Goal: Task Accomplishment & Management: Use online tool/utility

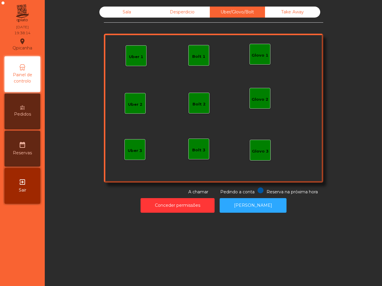
click at [192, 57] on div "Bolt 1" at bounding box center [198, 57] width 13 height 6
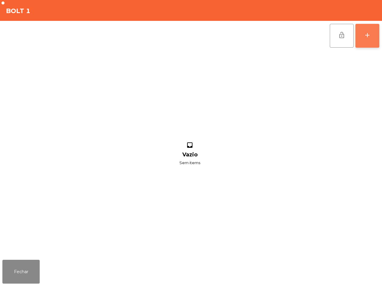
click at [368, 33] on div "add" at bounding box center [367, 35] width 7 height 7
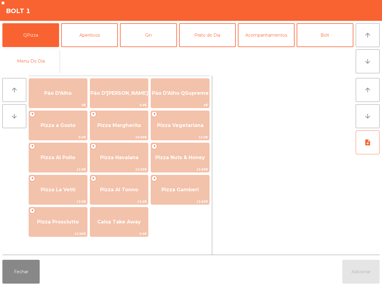
click at [52, 63] on button "Menu Do Dia" at bounding box center [30, 61] width 57 height 24
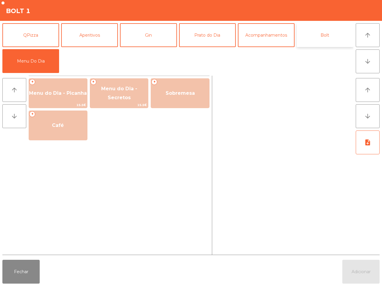
click at [318, 33] on button "Bolt" at bounding box center [324, 35] width 57 height 24
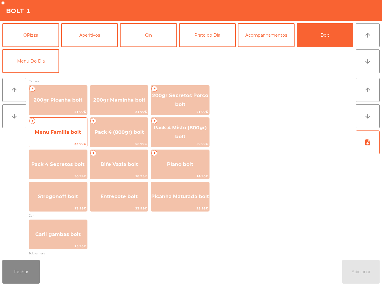
click at [72, 135] on span "Menu Familia bolt" at bounding box center [58, 132] width 58 height 16
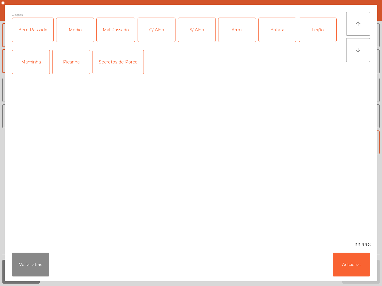
click at [28, 67] on div "Maminha" at bounding box center [30, 62] width 37 height 24
click at [70, 30] on div "Médio" at bounding box center [74, 30] width 37 height 24
click at [110, 23] on div "Mal Passado" at bounding box center [116, 30] width 38 height 24
click at [231, 24] on div "Arroz" at bounding box center [236, 30] width 37 height 24
click at [277, 29] on div "Batata" at bounding box center [277, 30] width 37 height 24
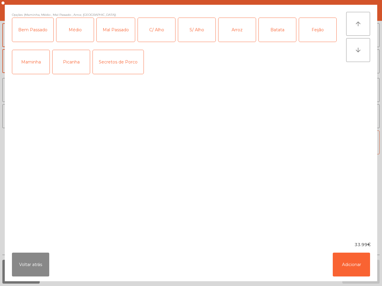
click at [313, 26] on div "Feijão" at bounding box center [317, 30] width 37 height 24
click at [161, 31] on div "C/ Alho" at bounding box center [156, 30] width 37 height 24
click at [342, 259] on button "Adicionar" at bounding box center [351, 265] width 37 height 24
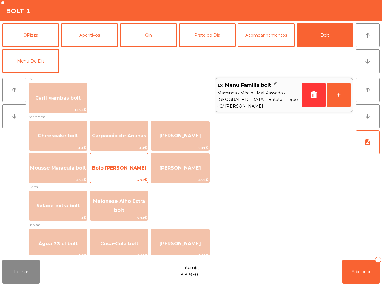
scroll to position [149, 0]
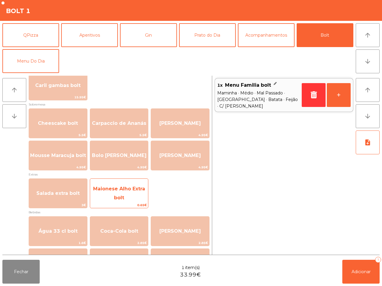
click at [130, 192] on span "Maionese Alho Extra bolt" at bounding box center [119, 193] width 58 height 25
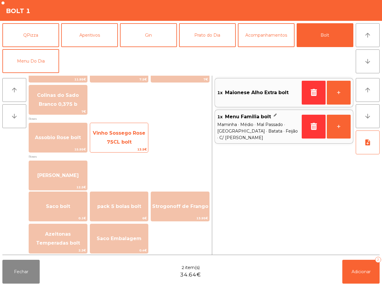
scroll to position [679, 0]
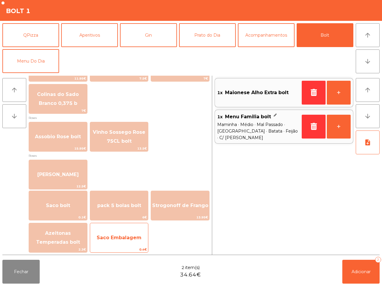
click at [123, 230] on span "Saco Embalagem" at bounding box center [119, 238] width 58 height 16
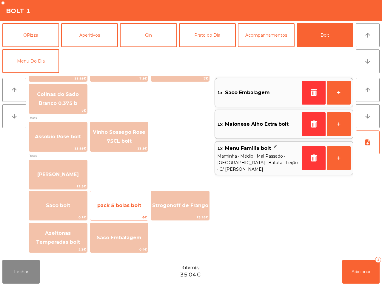
click at [123, 206] on span "pack 5 bolas bolt" at bounding box center [119, 206] width 44 height 6
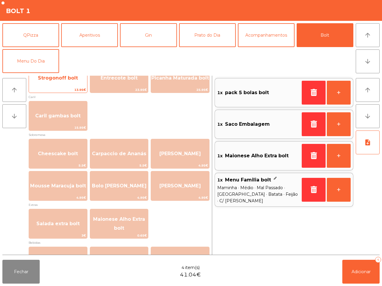
scroll to position [224, 0]
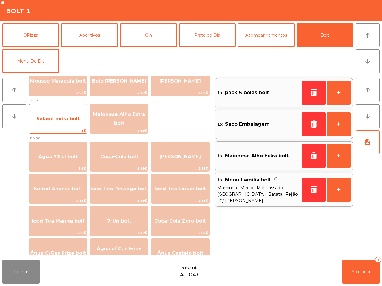
click at [75, 128] on span "3€" at bounding box center [58, 131] width 58 height 6
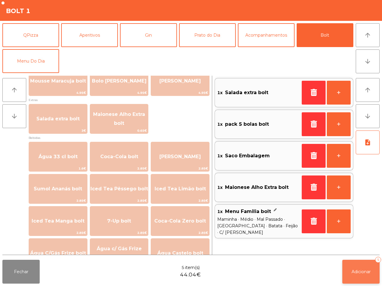
click at [367, 276] on button "Adicionar 5" at bounding box center [360, 272] width 37 height 24
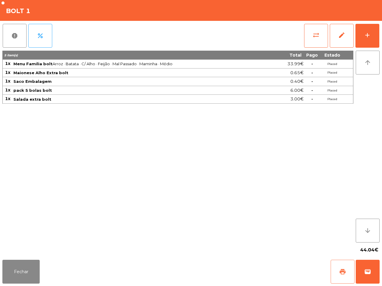
click at [338, 272] on button "print" at bounding box center [342, 272] width 24 height 24
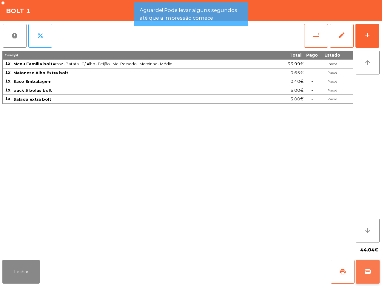
click at [378, 275] on button "wallet" at bounding box center [368, 272] width 24 height 24
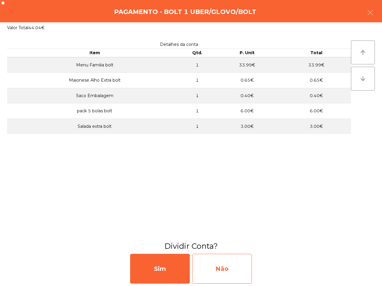
click at [205, 267] on div "Não" at bounding box center [222, 269] width 60 height 30
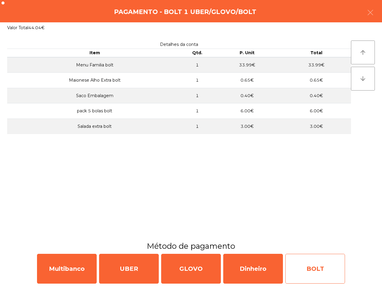
click at [342, 278] on div "BOLT" at bounding box center [315, 269] width 60 height 30
select select "**"
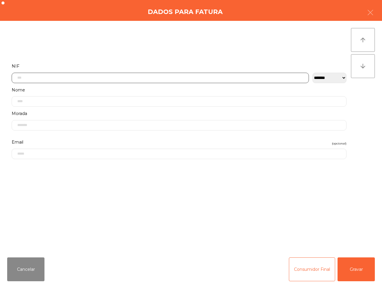
click at [118, 83] on input "text" at bounding box center [160, 78] width 297 height 10
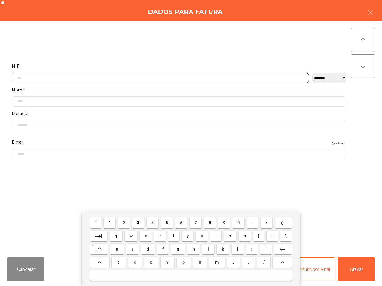
scroll to position [33, 0]
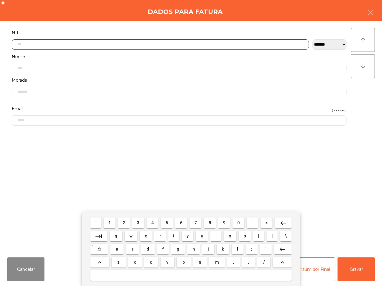
click at [126, 226] on button "2" at bounding box center [124, 223] width 12 height 11
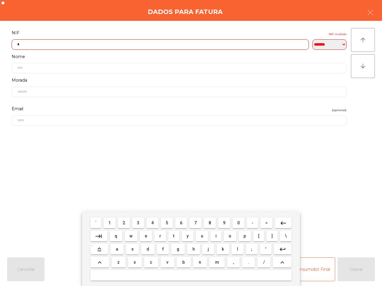
click at [223, 224] on span "9" at bounding box center [224, 223] width 2 height 5
drag, startPoint x: 194, startPoint y: 224, endPoint x: 208, endPoint y: 224, distance: 14.0
click at [194, 224] on span "7" at bounding box center [195, 223] width 2 height 5
click at [234, 224] on button "0" at bounding box center [238, 223] width 12 height 11
click at [224, 227] on button "9" at bounding box center [224, 223] width 12 height 11
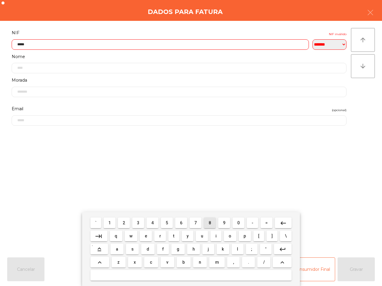
click at [208, 221] on span "8" at bounding box center [209, 223] width 2 height 5
click at [129, 224] on button "2" at bounding box center [124, 223] width 12 height 11
click at [194, 221] on span "7" at bounding box center [195, 223] width 2 height 5
click at [182, 221] on button "6" at bounding box center [181, 223] width 12 height 11
type input "*********"
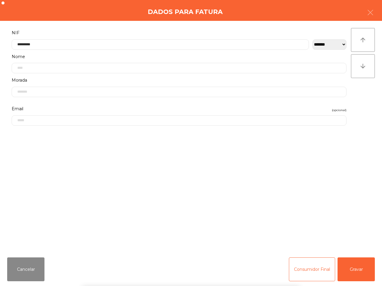
click at [351, 273] on div "` 1 2 3 4 5 6 7 8 9 0 - = keyboard_backspace keyboard_tab q w e r t y u i o p […" at bounding box center [191, 249] width 382 height 74
click at [356, 275] on button "Gravar" at bounding box center [355, 270] width 37 height 24
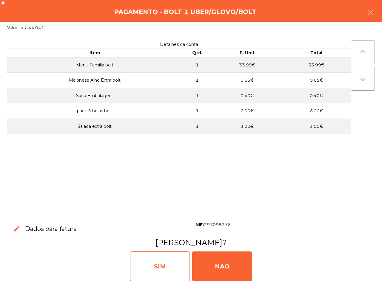
click at [175, 255] on div "SIM" at bounding box center [160, 267] width 60 height 30
